Goal: Information Seeking & Learning: Learn about a topic

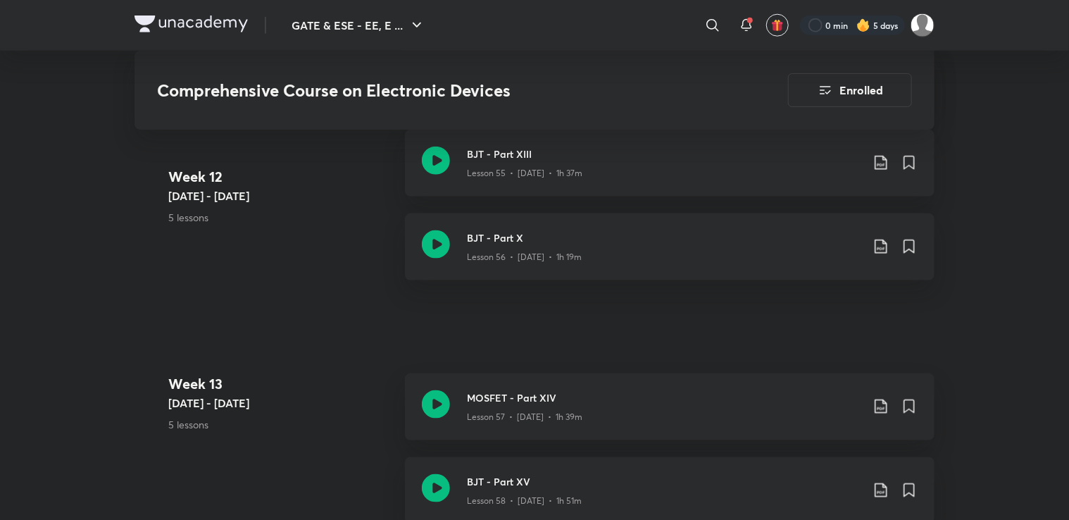
scroll to position [6166, 0]
click at [437, 241] on icon at bounding box center [436, 245] width 28 height 28
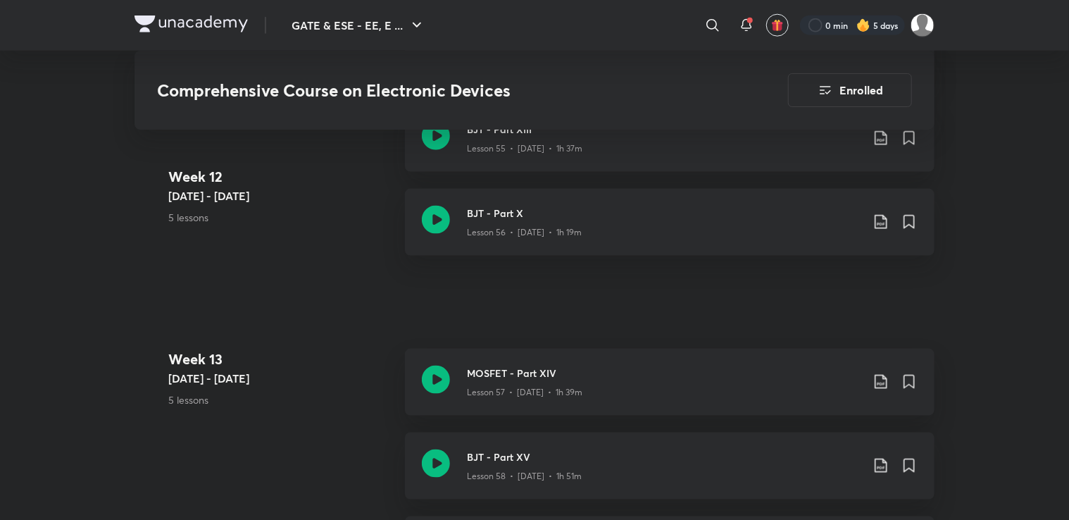
scroll to position [6191, 0]
click at [877, 217] on icon at bounding box center [881, 221] width 17 height 17
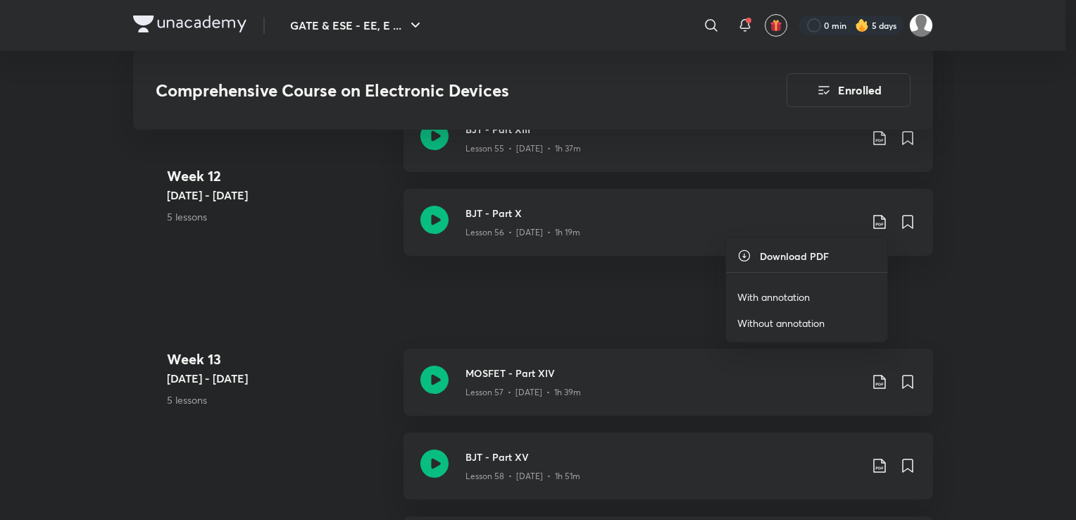
click at [774, 294] on p "With annotation" at bounding box center [774, 297] width 73 height 15
